Goal: Task Accomplishment & Management: Use online tool/utility

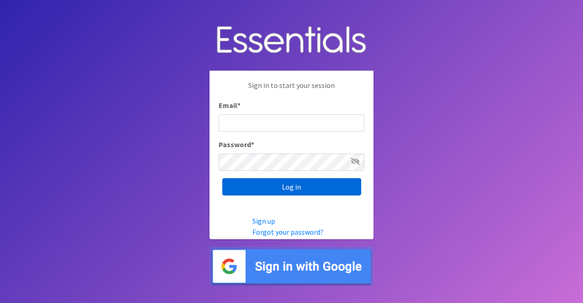
type input "[PERSON_NAME][EMAIL_ADDRESS][DOMAIN_NAME]"
click at [303, 192] on input "Log in" at bounding box center [291, 186] width 139 height 17
type input "nicole@momshelpingmoms.org"
click at [284, 190] on input "Log in" at bounding box center [291, 186] width 139 height 17
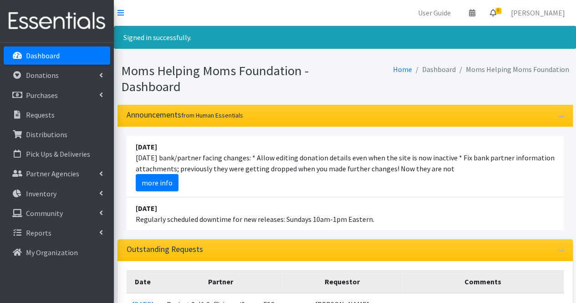
click at [503, 14] on link "8" at bounding box center [492, 13] width 21 height 18
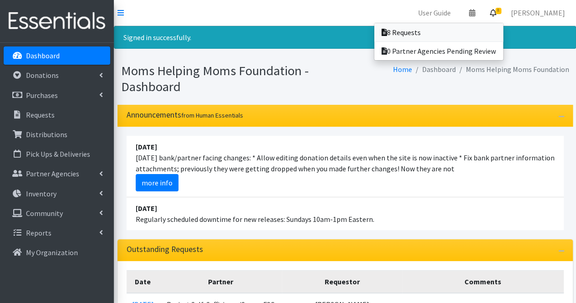
click at [473, 34] on link "8 Requests" at bounding box center [438, 32] width 129 height 18
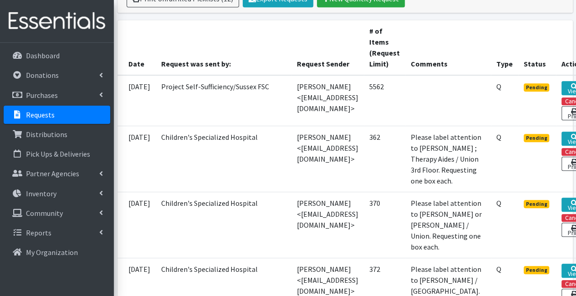
scroll to position [213, 77]
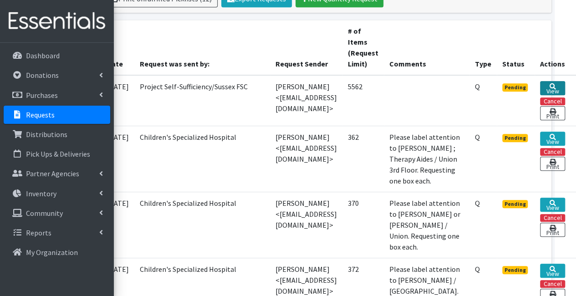
click at [555, 86] on link "View" at bounding box center [552, 88] width 25 height 14
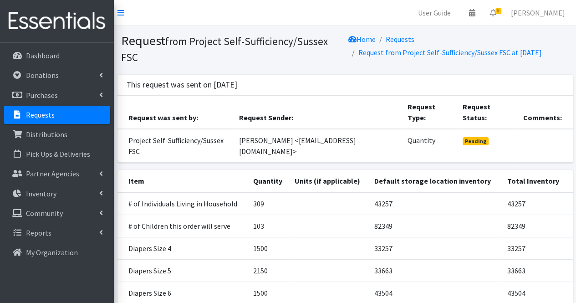
scroll to position [91, 0]
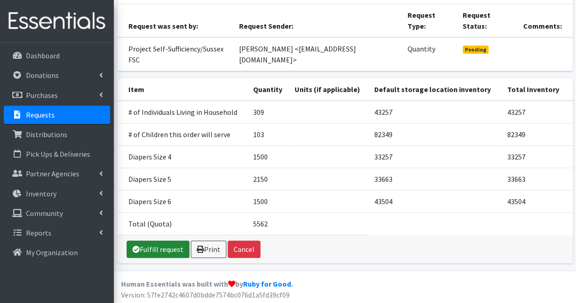
click at [158, 252] on link "Fulfill request" at bounding box center [158, 248] width 63 height 17
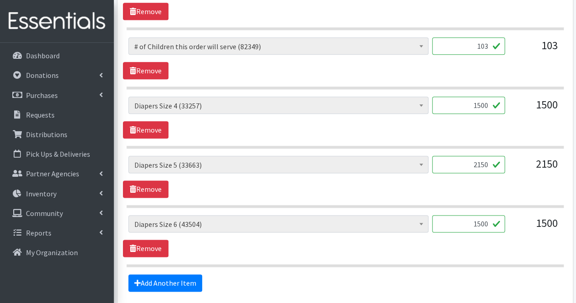
scroll to position [488, 0]
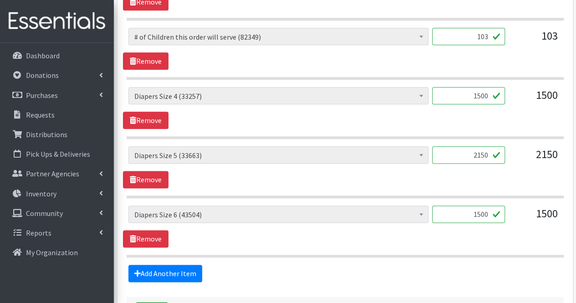
click at [465, 154] on input "2150" at bounding box center [468, 154] width 73 height 17
type input "2000"
click at [471, 215] on input "1500" at bounding box center [468, 213] width 73 height 17
click at [174, 274] on link "Add Another Item" at bounding box center [165, 272] width 74 height 17
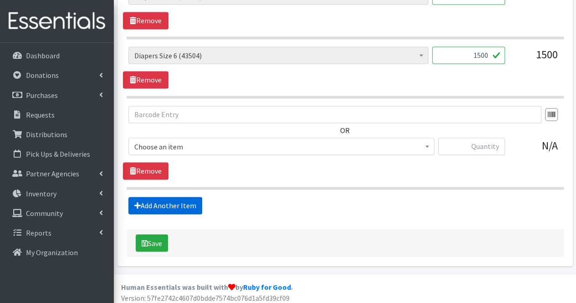
scroll to position [647, 0]
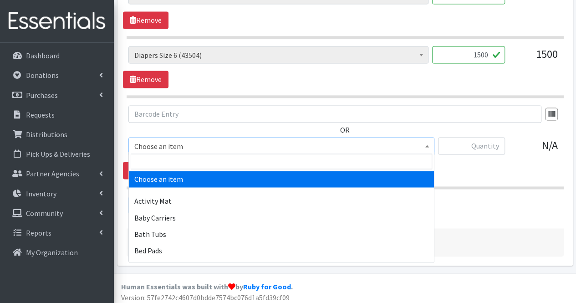
click at [179, 142] on span "Choose an item" at bounding box center [281, 146] width 294 height 13
click at [163, 160] on input "search" at bounding box center [281, 160] width 301 height 15
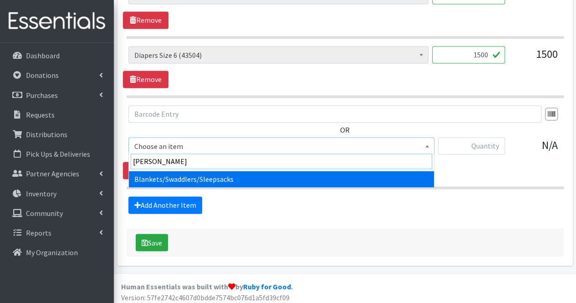
type input "blank"
select select "1933"
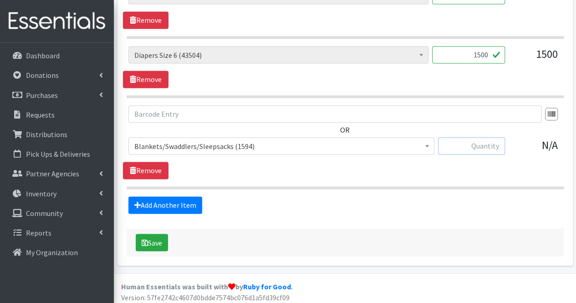
click at [475, 138] on input "text" at bounding box center [471, 145] width 67 height 17
type input "10"
click at [178, 196] on link "Add Another Item" at bounding box center [165, 204] width 74 height 17
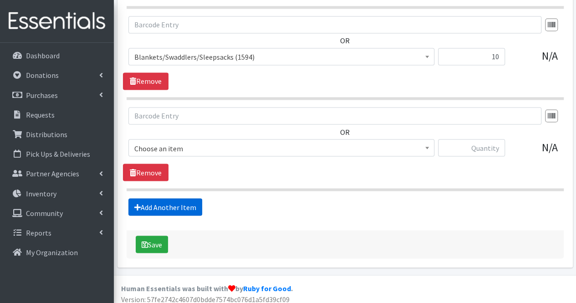
scroll to position [738, 0]
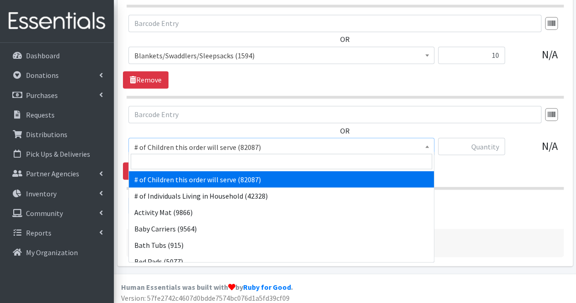
click at [159, 140] on span "# of Children this order will serve (82087)" at bounding box center [281, 146] width 294 height 13
click at [155, 160] on input "search" at bounding box center [281, 160] width 301 height 15
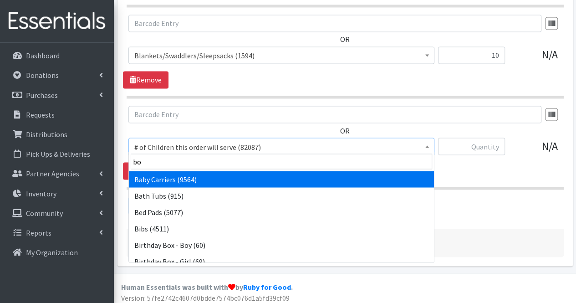
type input "boo"
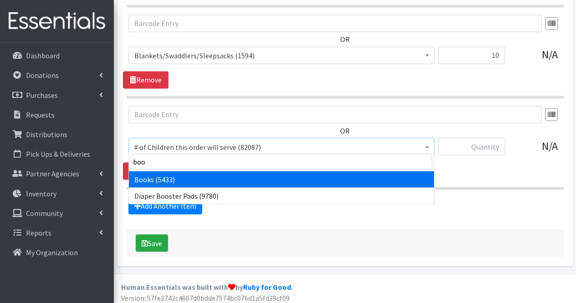
select select "1947"
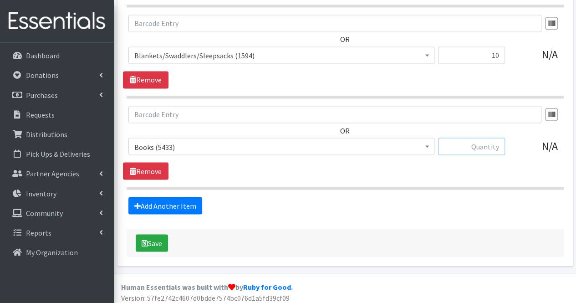
click at [467, 142] on input "text" at bounding box center [471, 145] width 67 height 17
click at [453, 147] on input "text" at bounding box center [471, 145] width 67 height 17
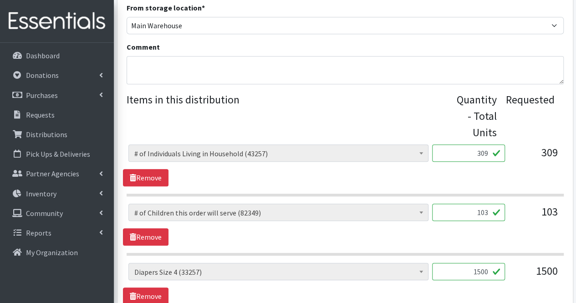
scroll to position [311, 0]
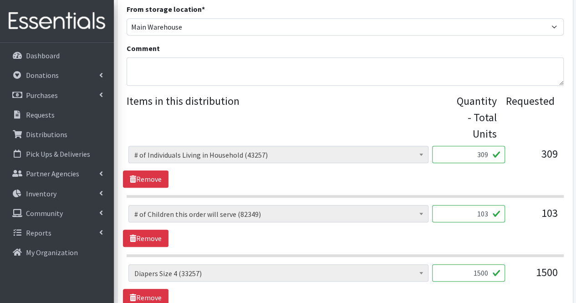
type input "35"
click at [257, 67] on textarea "Comment" at bounding box center [345, 71] width 437 height 28
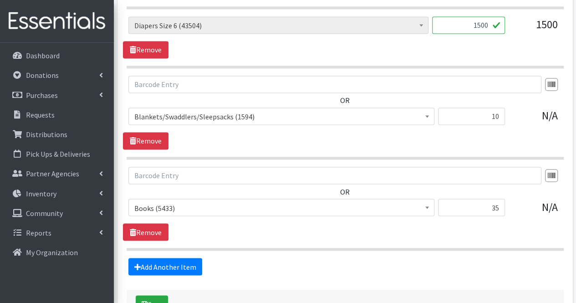
scroll to position [738, 0]
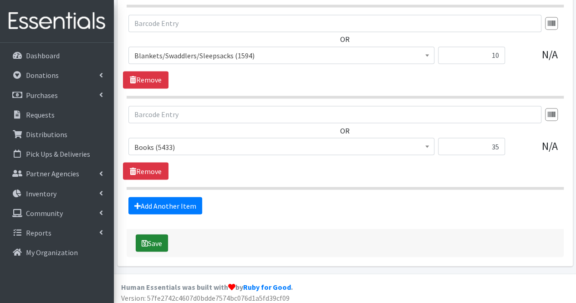
type textarea "Moms, Thank you for your partnership. Due to quantities available, your order c…"
click at [147, 243] on button "Save" at bounding box center [152, 242] width 32 height 17
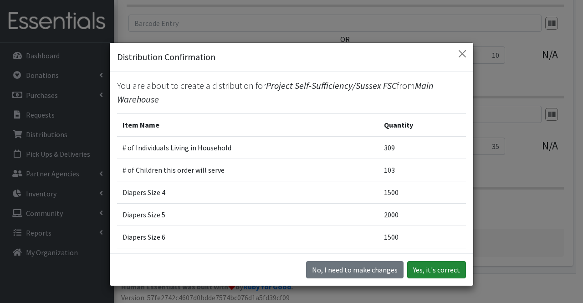
click at [452, 271] on button "Yes, it's correct" at bounding box center [436, 269] width 59 height 17
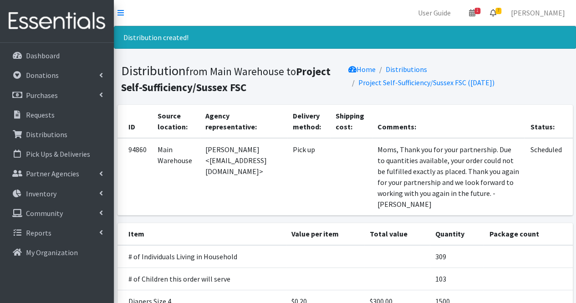
click at [501, 10] on span "7" at bounding box center [498, 11] width 6 height 6
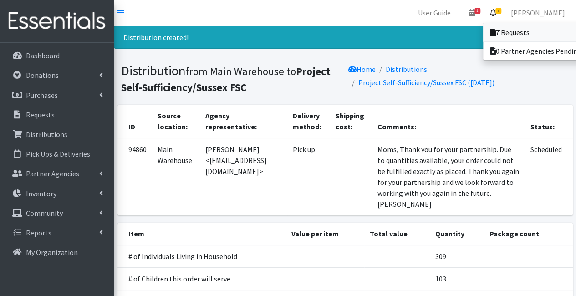
click at [521, 33] on link "7 Requests" at bounding box center [546, 32] width 127 height 18
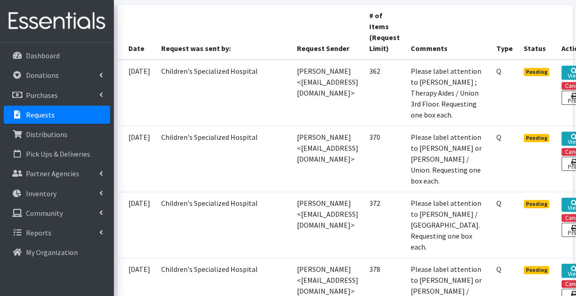
click at [491, 33] on th "Comments" at bounding box center [448, 32] width 86 height 55
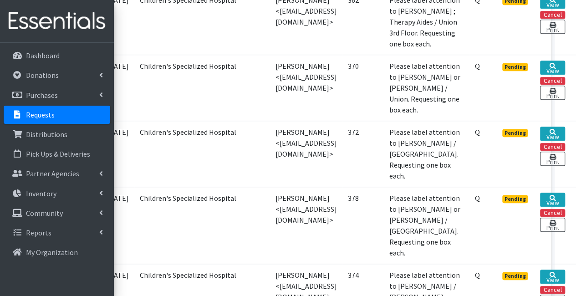
scroll to position [297, 47]
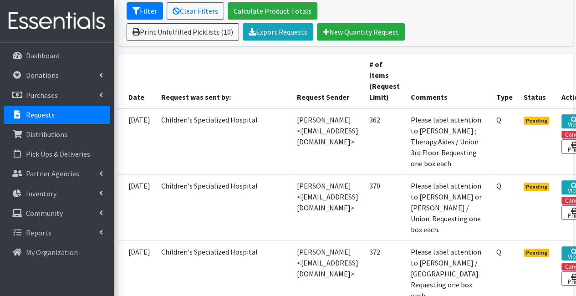
scroll to position [180, 0]
